Goal: Register for event/course

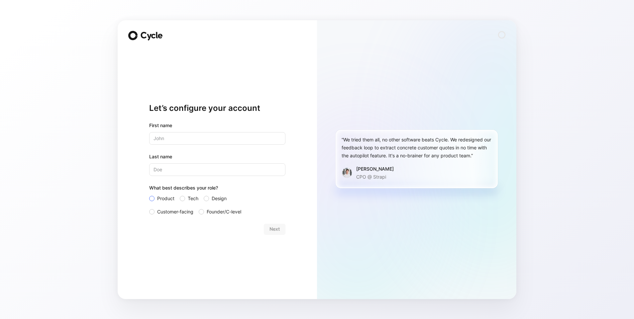
click at [157, 198] on span "Product" at bounding box center [165, 199] width 17 height 8
click at [149, 195] on input "Product" at bounding box center [149, 195] width 0 height 0
click at [173, 134] on input "text" at bounding box center [217, 138] width 136 height 13
type input "[PERSON_NAME]"
type input "Duvivier"
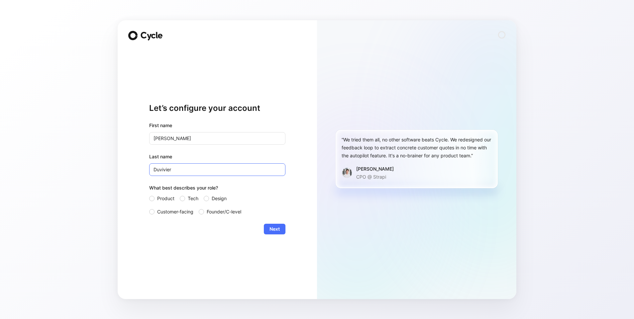
click at [264, 224] on button "Next" at bounding box center [275, 229] width 22 height 11
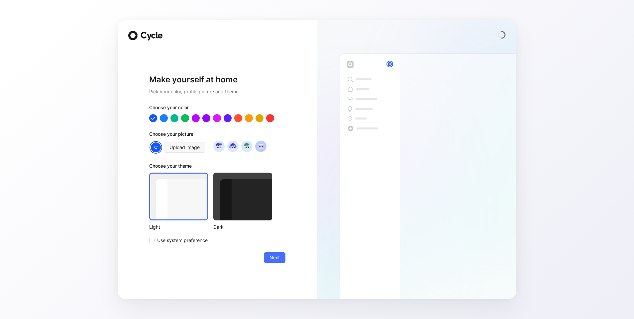
click at [261, 147] on img at bounding box center [260, 146] width 9 height 9
click at [178, 237] on span "Use system preference" at bounding box center [182, 240] width 50 height 8
click at [149, 236] on input "Use system preference" at bounding box center [149, 236] width 0 height 0
click at [272, 259] on span "Next" at bounding box center [274, 258] width 10 height 8
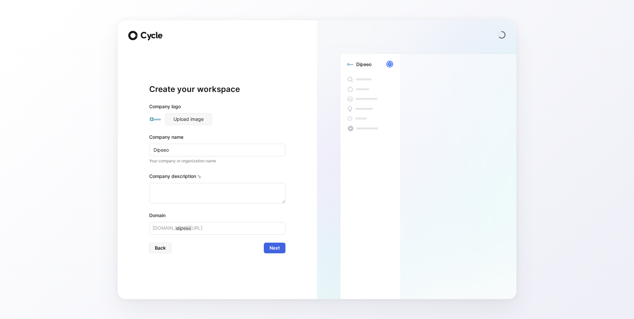
click at [271, 250] on span "Next" at bounding box center [274, 248] width 10 height 8
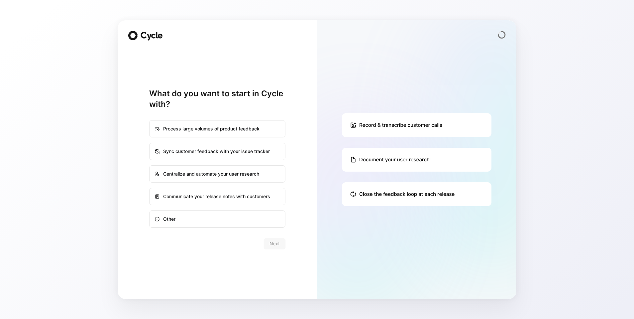
click at [172, 151] on div "Sync customer feedback with your issue tracker" at bounding box center [217, 151] width 135 height 16
click at [150, 143] on input "Sync customer feedback with your issue tracker" at bounding box center [149, 143] width 0 height 0
radio input "true"
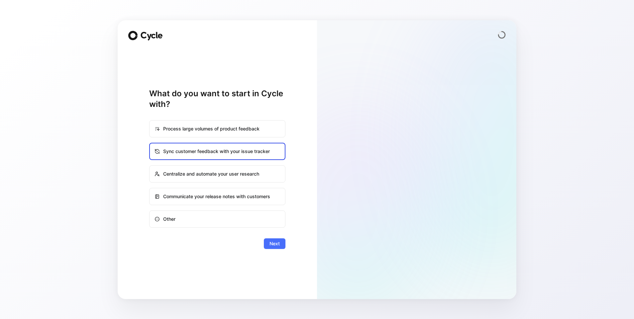
click at [191, 198] on div "Communicate your release notes with customers" at bounding box center [217, 197] width 135 height 16
click at [150, 189] on input "Communicate your release notes with customers" at bounding box center [149, 188] width 0 height 0
radio input "true"
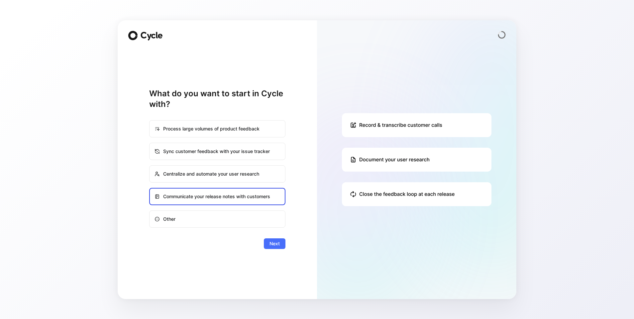
click at [194, 149] on div "Sync customer feedback with your issue tracker" at bounding box center [217, 151] width 135 height 16
click at [150, 143] on input "Sync customer feedback with your issue tracker" at bounding box center [149, 143] width 0 height 0
radio input "true"
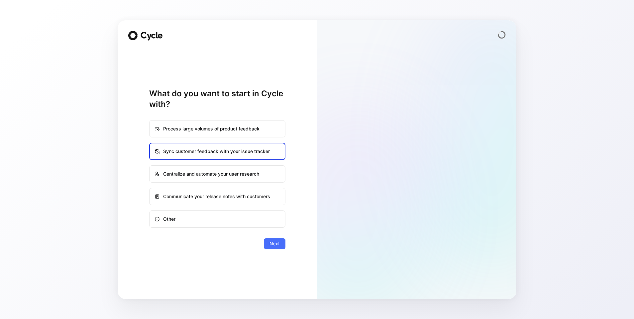
click at [270, 129] on div "Process large volumes of product feedback" at bounding box center [217, 129] width 135 height 16
click at [150, 121] on input "Process large volumes of product feedback" at bounding box center [149, 121] width 0 height 0
radio input "true"
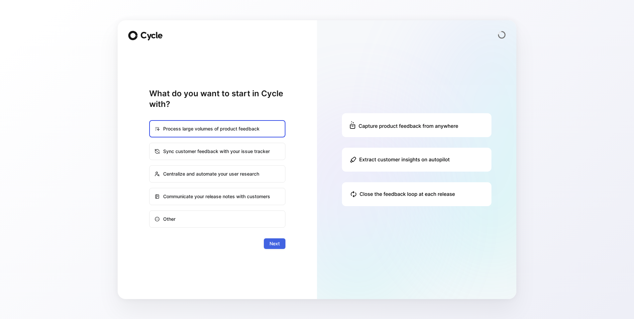
click at [277, 241] on span "Next" at bounding box center [274, 244] width 10 height 8
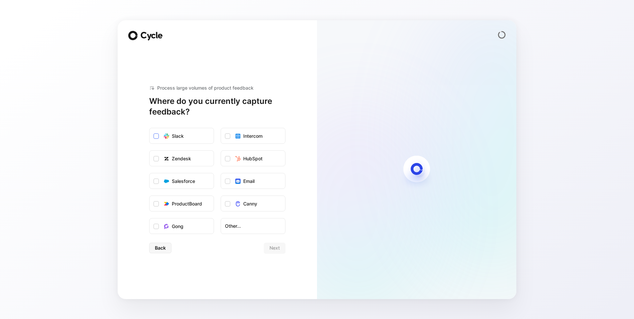
click at [168, 137] on icon at bounding box center [166, 135] width 5 height 5
click at [149, 128] on input "Slack" at bounding box center [149, 128] width 0 height 0
click at [271, 247] on span "Next" at bounding box center [274, 248] width 10 height 8
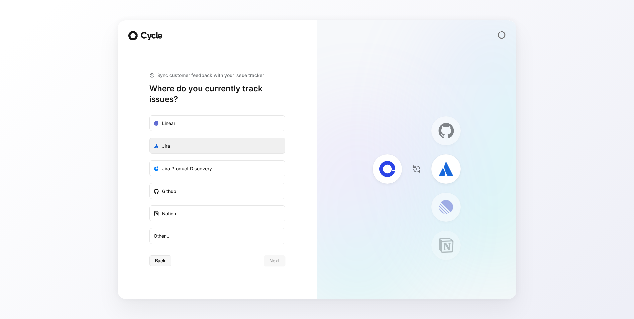
click at [203, 148] on label "Jira" at bounding box center [216, 146] width 135 height 16
click at [149, 138] on input "Jira" at bounding box center [149, 138] width 0 height 0
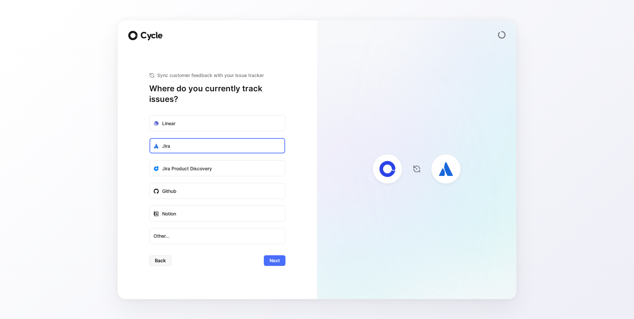
drag, startPoint x: 268, startPoint y: 253, endPoint x: 281, endPoint y: 278, distance: 28.5
click at [269, 255] on form "Linear Jira Jira Product Discovery Github Notion Other... Back Next" at bounding box center [217, 190] width 136 height 151
click at [275, 263] on span "Next" at bounding box center [274, 261] width 10 height 8
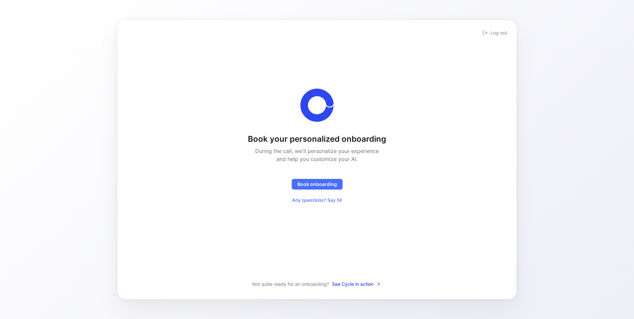
click at [313, 137] on h1 "Book your personalized onboarding" at bounding box center [317, 139] width 138 height 11
click at [324, 149] on h2 "During the call, we'll personalize your experience and help you customize your …" at bounding box center [316, 155] width 131 height 16
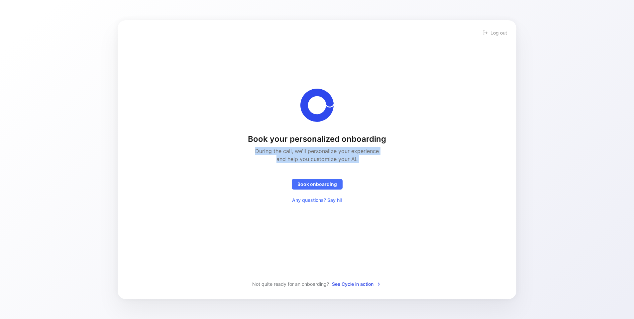
click at [324, 149] on h2 "During the call, we'll personalize your experience and help you customize your …" at bounding box center [316, 155] width 131 height 16
click at [330, 154] on h2 "During the call, we'll personalize your experience and help you customize your …" at bounding box center [316, 155] width 131 height 16
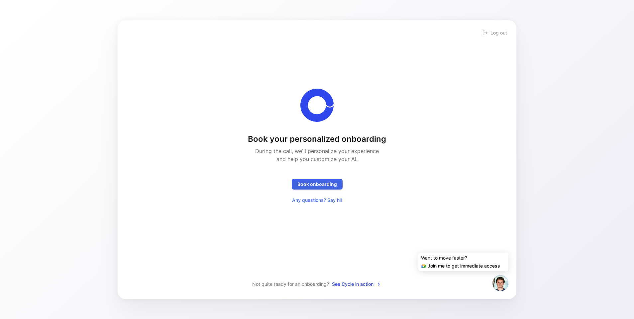
click at [324, 188] on button "Book onboarding" at bounding box center [317, 184] width 51 height 11
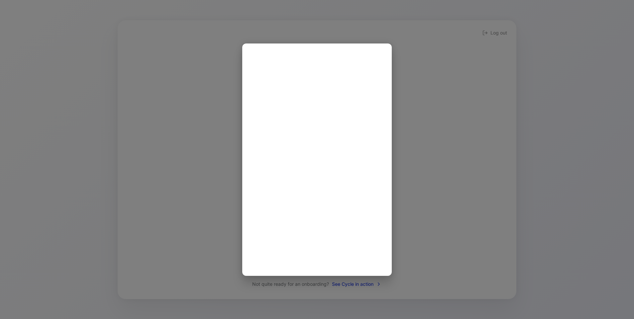
click at [411, 80] on div at bounding box center [317, 159] width 634 height 319
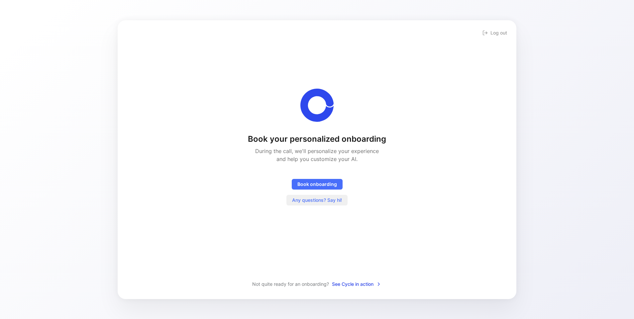
click at [325, 203] on span "Any questions? Say hi!" at bounding box center [317, 200] width 50 height 8
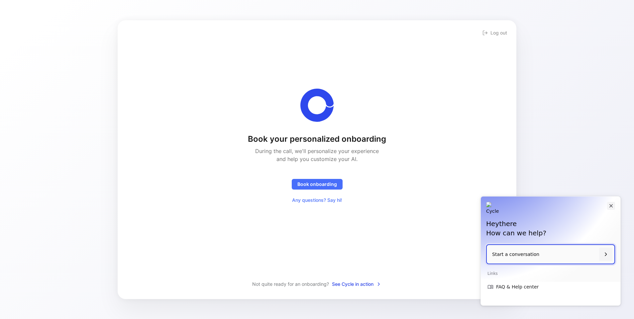
click at [608, 208] on icon "Close" at bounding box center [611, 206] width 6 height 6
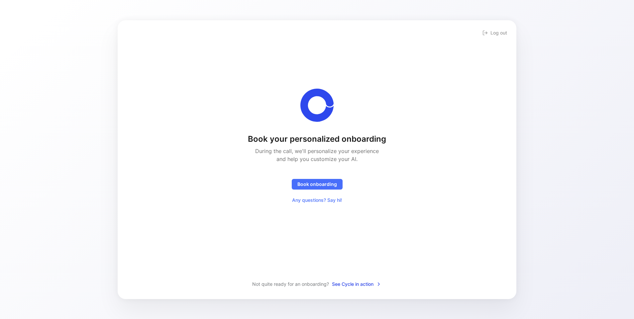
click at [331, 139] on h1 "Book your personalized onboarding" at bounding box center [317, 139] width 138 height 11
click at [378, 178] on div "Book your personalized onboarding During the call, we'll personalize your exper…" at bounding box center [317, 170] width 138 height 72
click at [295, 281] on span "Not quite ready for an onboarding?" at bounding box center [290, 284] width 77 height 8
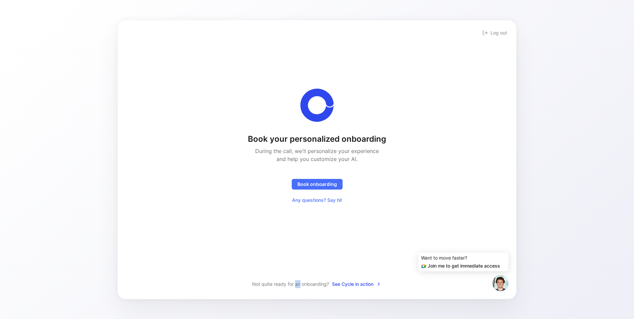
click at [295, 281] on span "Not quite ready for an onboarding?" at bounding box center [290, 284] width 77 height 8
click at [391, 273] on div "Book your personalized onboarding During the call, we'll personalize your exper…" at bounding box center [316, 155] width 377 height 249
click at [382, 280] on div "Book your personalized onboarding During the call, we'll personalize your exper…" at bounding box center [316, 160] width 377 height 258
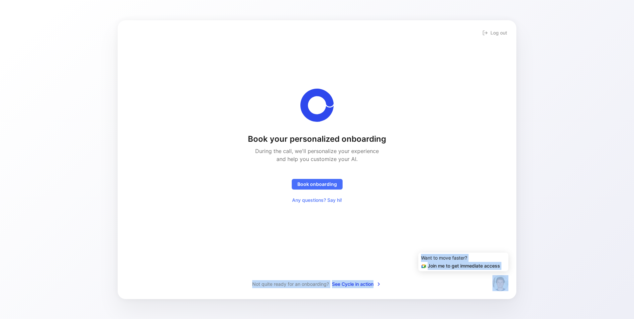
click at [376, 281] on span "See Cycle in action" at bounding box center [356, 284] width 49 height 8
click at [395, 229] on div "Book your personalized onboarding During the call, we'll personalize your exper…" at bounding box center [316, 155] width 377 height 249
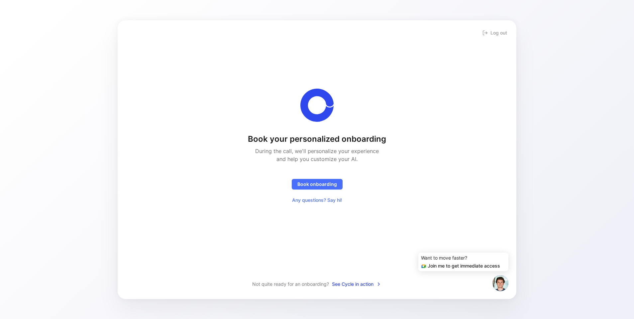
click at [504, 286] on img at bounding box center [500, 283] width 16 height 16
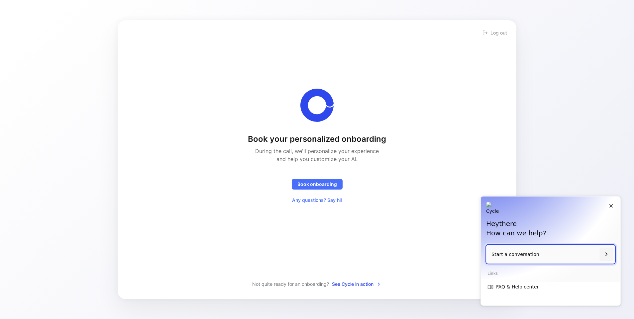
click at [606, 256] on icon at bounding box center [606, 254] width 6 height 6
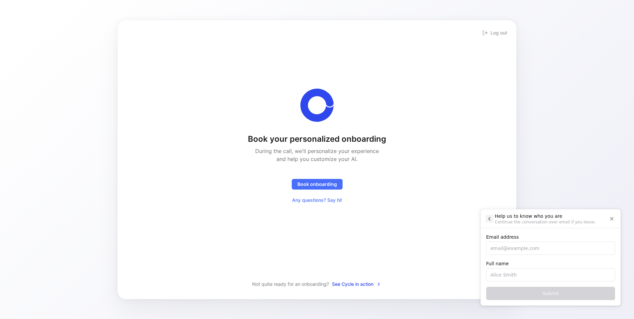
click at [488, 218] on icon "Back" at bounding box center [489, 219] width 6 height 6
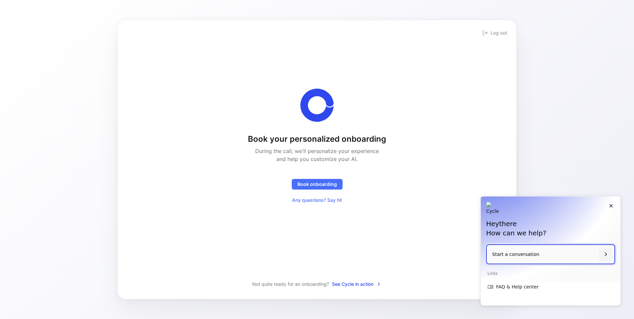
click at [486, 204] on img at bounding box center [492, 208] width 13 height 13
click at [609, 203] on icon "Close" at bounding box center [611, 206] width 6 height 6
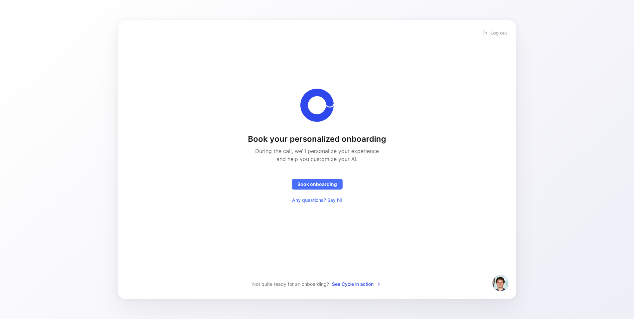
click at [305, 151] on h2 "During the call, we'll personalize your experience and help you customize your …" at bounding box center [316, 155] width 131 height 16
click at [316, 155] on h2 "During the call, we'll personalize your experience and help you customize your …" at bounding box center [316, 155] width 131 height 16
click at [288, 149] on h2 "During the call, we'll personalize your experience and help you customize your …" at bounding box center [316, 155] width 131 height 16
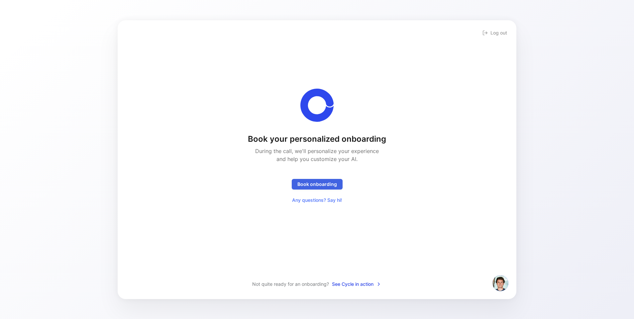
click at [315, 181] on span "Book onboarding" at bounding box center [317, 184] width 40 height 8
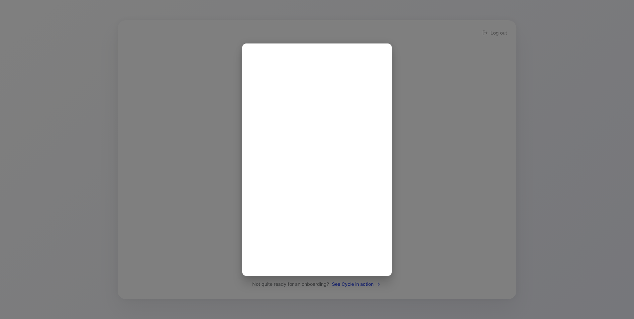
click at [442, 105] on div at bounding box center [317, 159] width 634 height 319
